Goal: Transaction & Acquisition: Purchase product/service

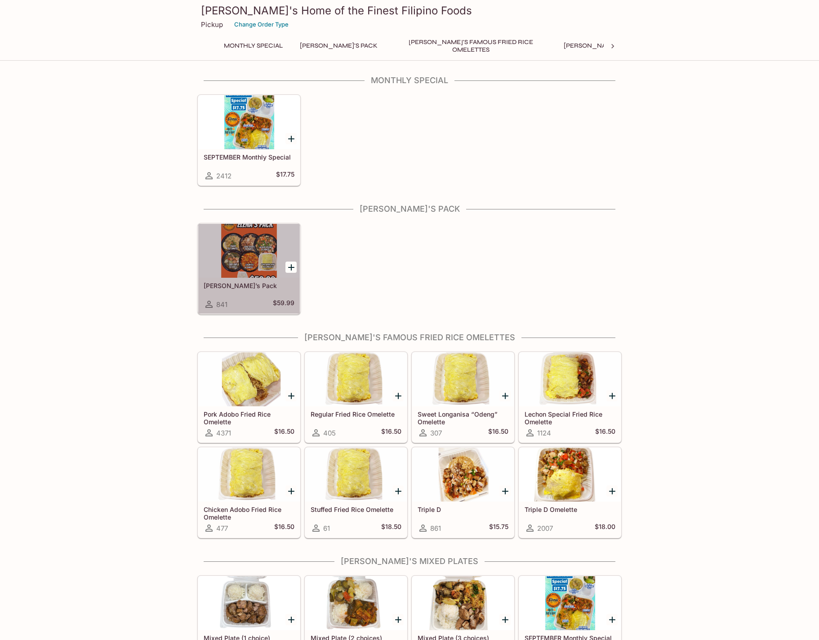
click at [250, 250] on div at bounding box center [249, 251] width 102 height 54
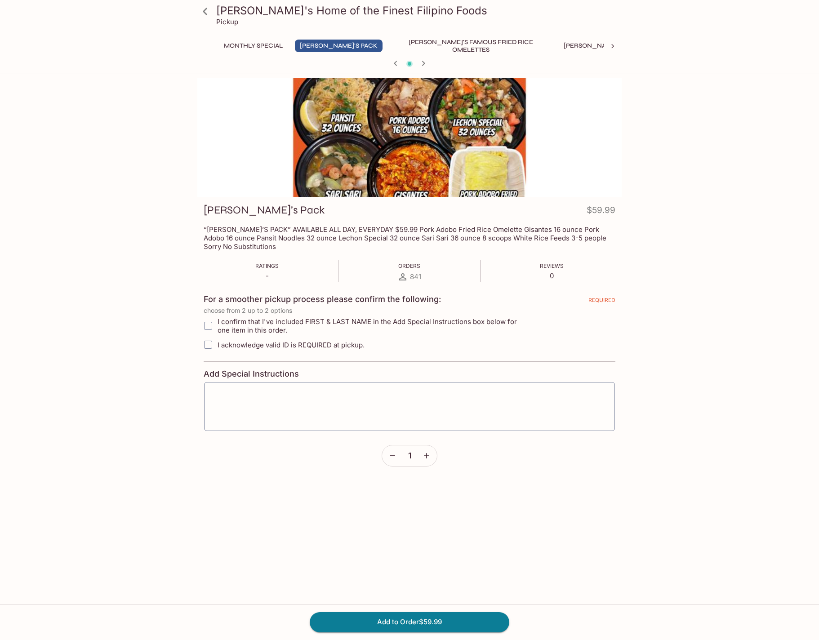
click at [396, 173] on div at bounding box center [409, 137] width 424 height 119
click at [501, 232] on p "“[PERSON_NAME]’S PACK” AVAILABLE ALL DAY, EVERYDAY $59.99 Pork Adobo Fried Rice…" at bounding box center [410, 238] width 412 height 26
click at [495, 227] on p "“[PERSON_NAME]’S PACK” AVAILABLE ALL DAY, EVERYDAY $59.99 Pork Adobo Fried Rice…" at bounding box center [410, 238] width 412 height 26
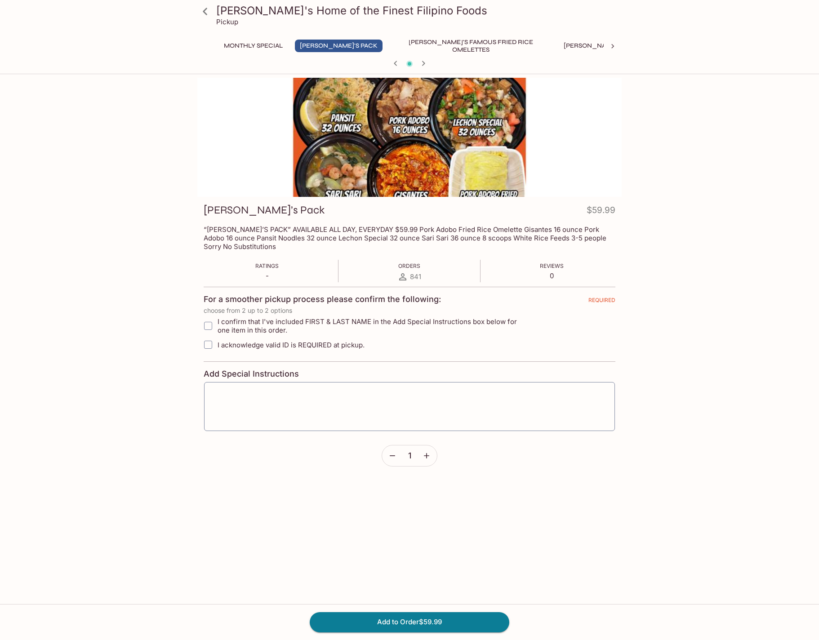
click at [492, 229] on p "“[PERSON_NAME]’S PACK” AVAILABLE ALL DAY, EVERYDAY $59.99 Pork Adobo Fried Rice…" at bounding box center [410, 238] width 412 height 26
click at [495, 229] on p "“[PERSON_NAME]’S PACK” AVAILABLE ALL DAY, EVERYDAY $59.99 Pork Adobo Fried Rice…" at bounding box center [410, 238] width 412 height 26
click at [500, 229] on p "“[PERSON_NAME]’S PACK” AVAILABLE ALL DAY, EVERYDAY $59.99 Pork Adobo Fried Rice…" at bounding box center [410, 238] width 412 height 26
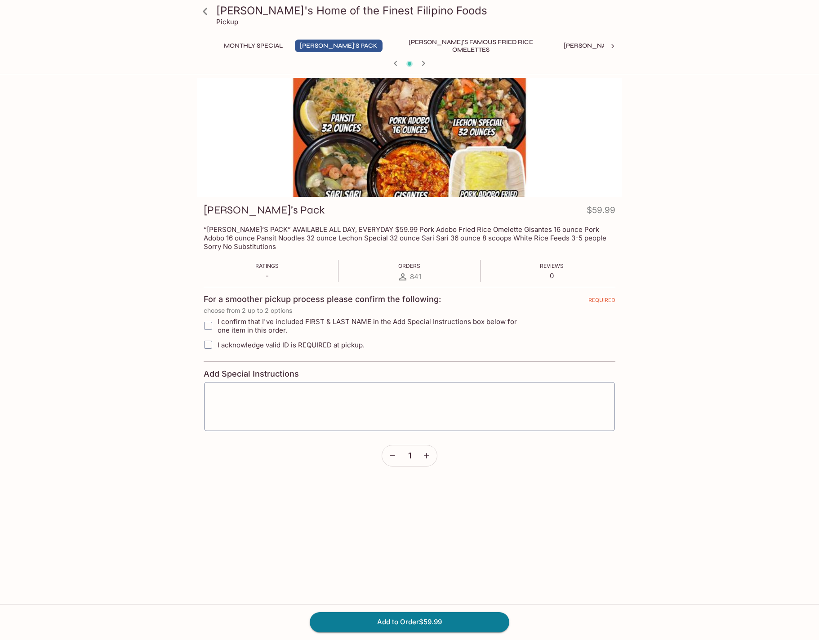
click at [500, 229] on p "“[PERSON_NAME]’S PACK” AVAILABLE ALL DAY, EVERYDAY $59.99 Pork Adobo Fried Rice…" at bounding box center [410, 238] width 412 height 26
